Goal: Information Seeking & Learning: Learn about a topic

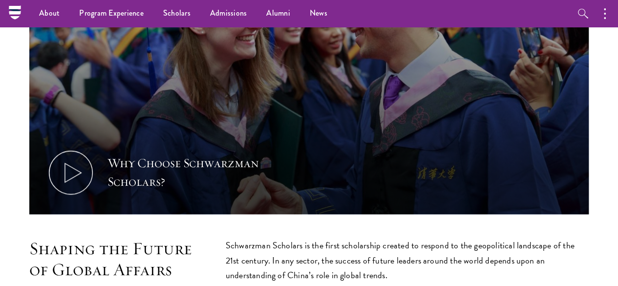
scroll to position [391, 0]
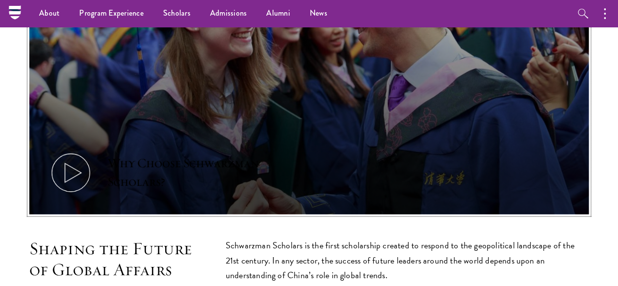
click at [88, 151] on icon at bounding box center [71, 173] width 44 height 44
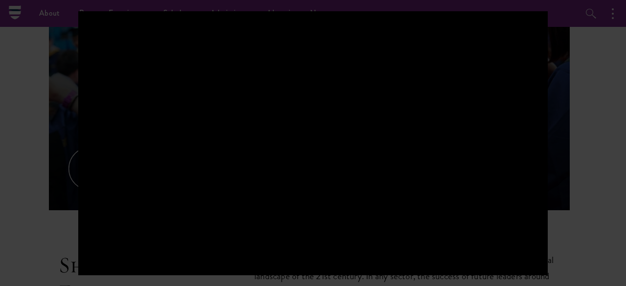
click at [0, 70] on div at bounding box center [313, 143] width 626 height 286
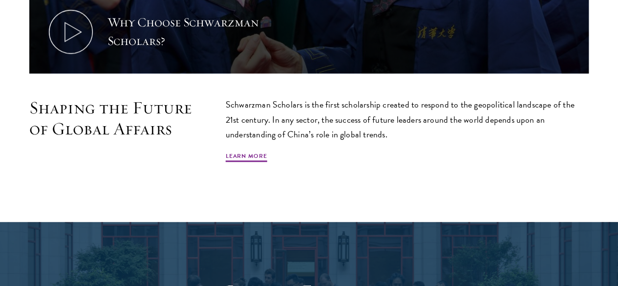
scroll to position [587, 0]
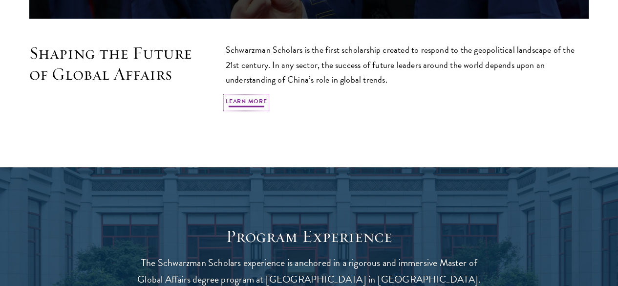
click at [267, 103] on link "Learn More" at bounding box center [247, 103] width 42 height 12
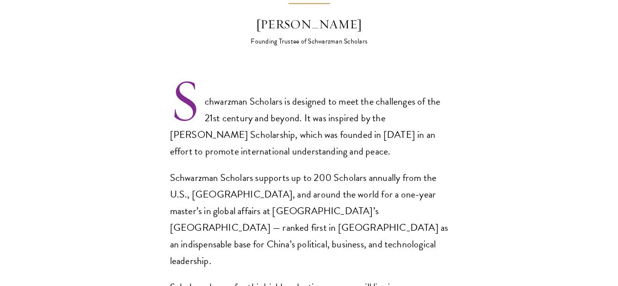
scroll to position [684, 0]
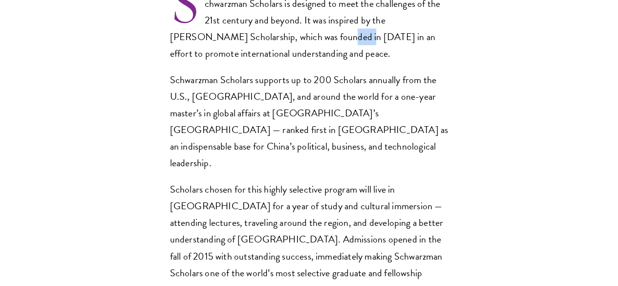
drag, startPoint x: 351, startPoint y: 93, endPoint x: 376, endPoint y: 93, distance: 25.4
click at [376, 62] on p "Schwarzman Scholars is designed to meet the challenges of the 21st century and …" at bounding box center [309, 28] width 279 height 66
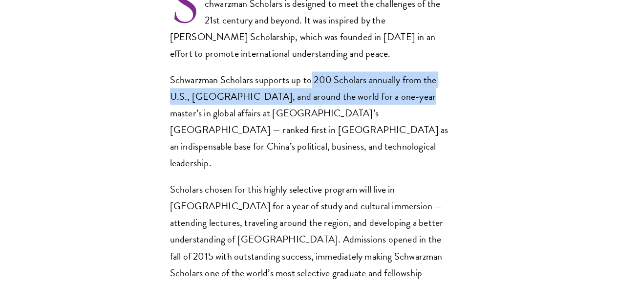
drag, startPoint x: 326, startPoint y: 138, endPoint x: 464, endPoint y: 153, distance: 139.1
click at [464, 153] on section "Opportunity in [GEOGRAPHIC_DATA] Gain firsthand experience in [GEOGRAPHIC_DATA]…" at bounding box center [309, 241] width 618 height 1152
click at [404, 157] on p "Schwarzman Scholars supports up to 200 Scholars annually from the U.S., [GEOGRA…" at bounding box center [309, 121] width 279 height 100
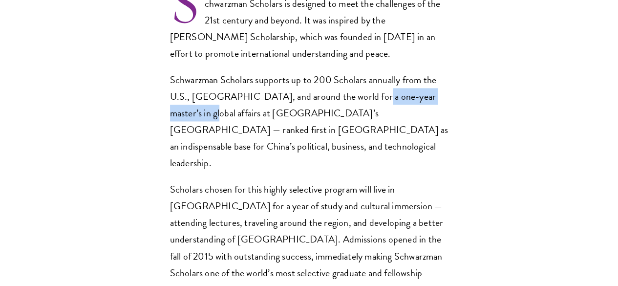
drag, startPoint x: 399, startPoint y: 157, endPoint x: 223, endPoint y: 166, distance: 176.2
click at [223, 166] on p "Schwarzman Scholars supports up to 200 Scholars annually from the U.S., [GEOGRA…" at bounding box center [309, 121] width 279 height 100
copy p "master’s in global affairs"
click at [283, 171] on p "Schwarzman Scholars supports up to 200 Scholars annually from the U.S., [GEOGRA…" at bounding box center [309, 121] width 279 height 100
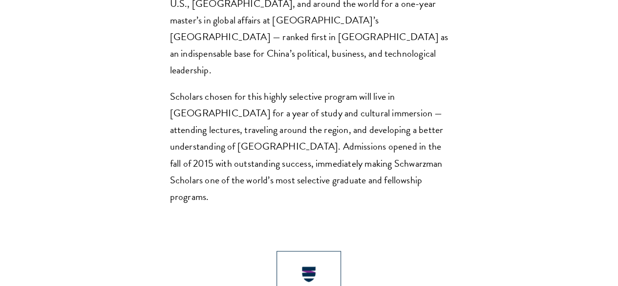
scroll to position [782, 0]
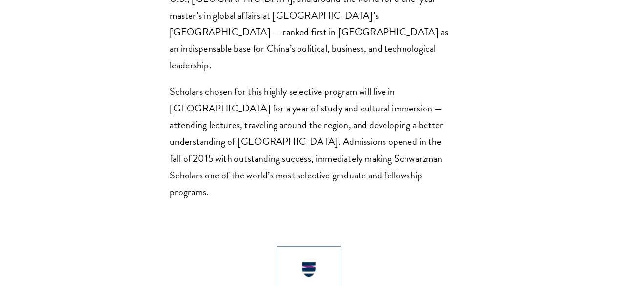
click at [75, 147] on section "Opportunity in [GEOGRAPHIC_DATA] Gain firsthand experience in [GEOGRAPHIC_DATA]…" at bounding box center [309, 143] width 618 height 1152
click at [140, 149] on section "Opportunity in [GEOGRAPHIC_DATA] Gain firsthand experience in [GEOGRAPHIC_DATA]…" at bounding box center [309, 143] width 618 height 1152
click at [191, 73] on p "Schwarzman Scholars supports up to 200 Scholars annually from the U.S., [GEOGRA…" at bounding box center [309, 24] width 279 height 100
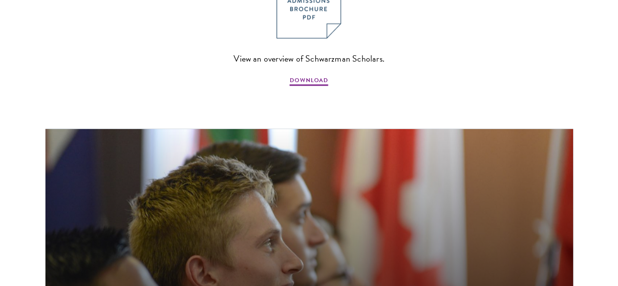
scroll to position [1075, 0]
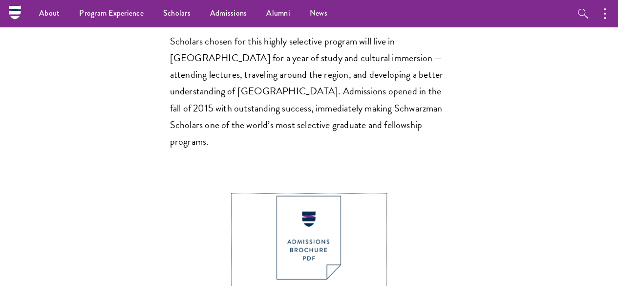
scroll to position [831, 0]
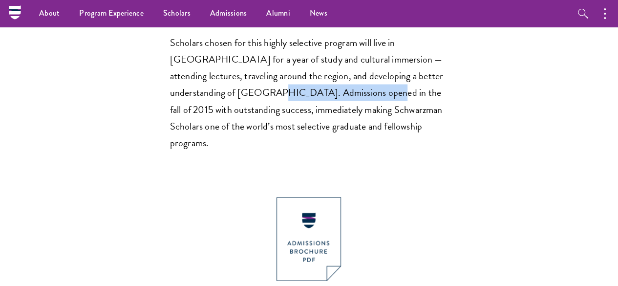
drag, startPoint x: 327, startPoint y: 145, endPoint x: 473, endPoint y: 147, distance: 145.2
click at [473, 147] on section "Opportunity in [GEOGRAPHIC_DATA] Gain firsthand experience in [GEOGRAPHIC_DATA]…" at bounding box center [309, 95] width 618 height 1152
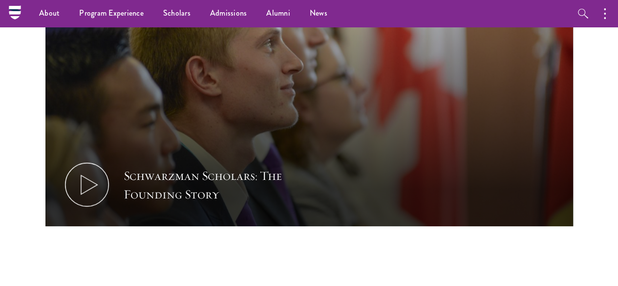
scroll to position [1271, 0]
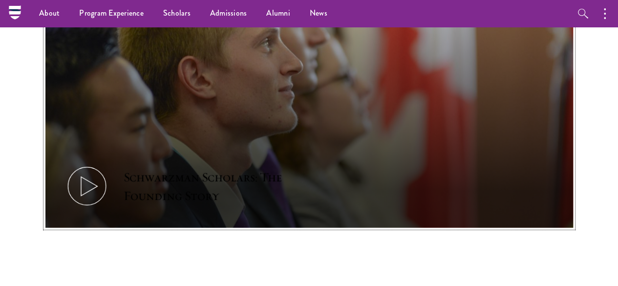
click at [109, 208] on icon at bounding box center [87, 186] width 44 height 44
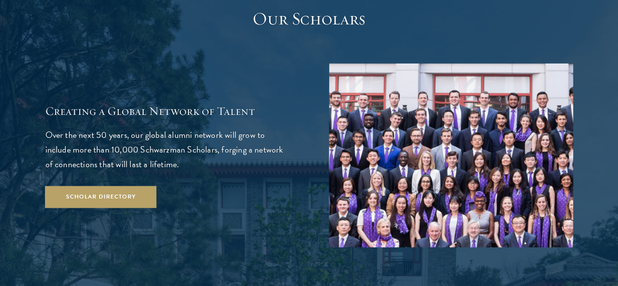
scroll to position [1613, 0]
